Goal: Communication & Community: Connect with others

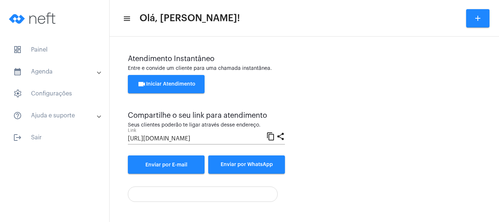
scroll to position [145, 0]
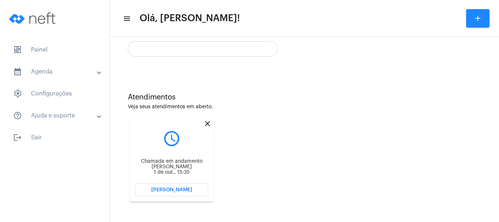
click at [208, 121] on mat-icon "close" at bounding box center [207, 123] width 9 height 9
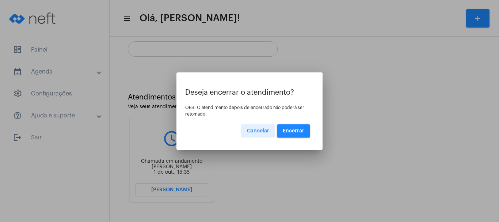
click at [288, 130] on span "Encerrar" at bounding box center [294, 130] width 22 height 5
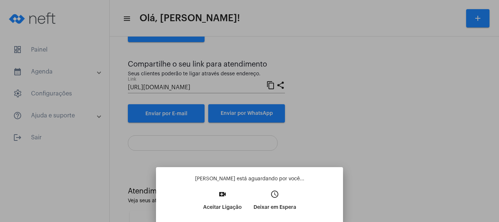
scroll to position [145, 0]
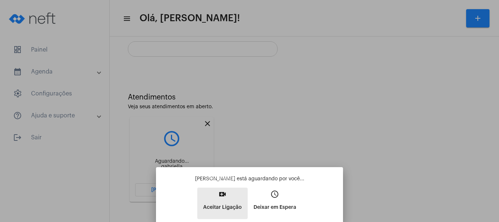
click at [223, 193] on mat-icon "video_call" at bounding box center [222, 194] width 9 height 9
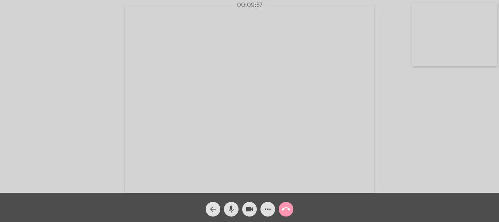
click at [210, 210] on mat-icon "arrow_back" at bounding box center [213, 209] width 9 height 9
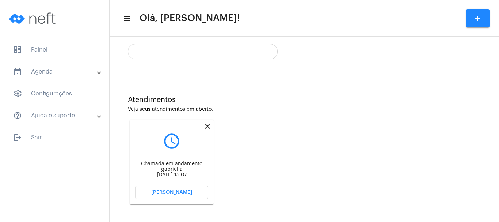
scroll to position [145, 0]
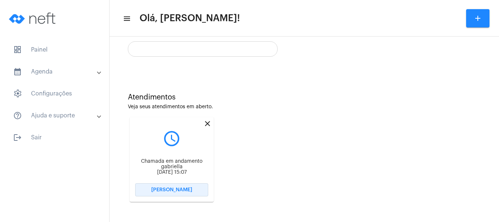
click at [193, 190] on button "[PERSON_NAME]" at bounding box center [171, 189] width 73 height 13
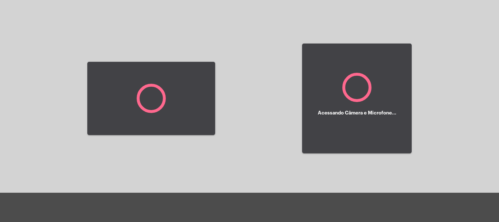
click at [193, 191] on div at bounding box center [151, 98] width 128 height 191
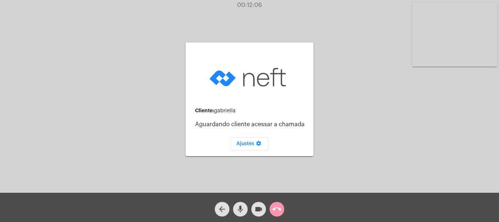
click at [220, 208] on mat-icon "arrow_back" at bounding box center [222, 209] width 9 height 9
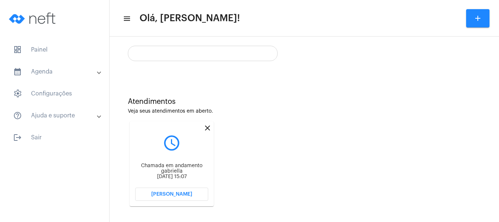
scroll to position [145, 0]
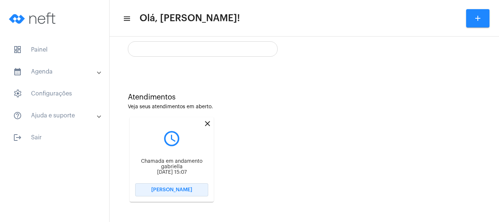
click at [174, 188] on span "[PERSON_NAME]" at bounding box center [171, 189] width 41 height 5
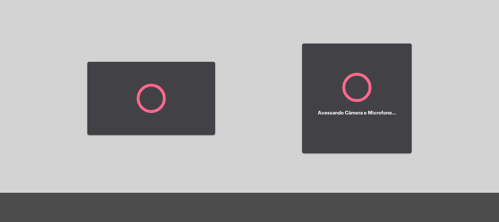
click at [174, 188] on div at bounding box center [151, 98] width 128 height 191
